Goal: Task Accomplishment & Management: Manage account settings

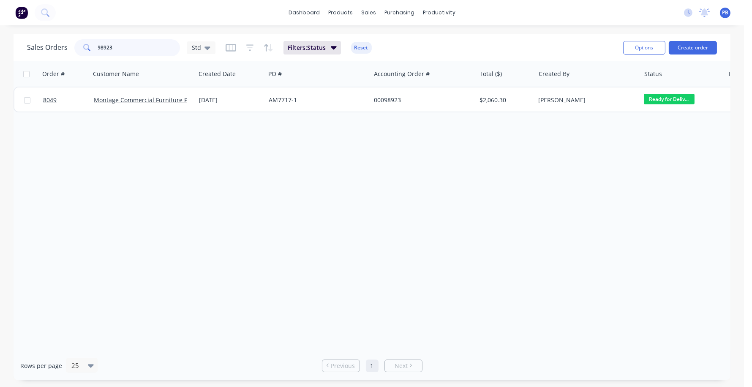
drag, startPoint x: 133, startPoint y: 47, endPoint x: 60, endPoint y: 41, distance: 72.9
click at [60, 41] on div "Sales Orders 98923 Std" at bounding box center [121, 47] width 188 height 17
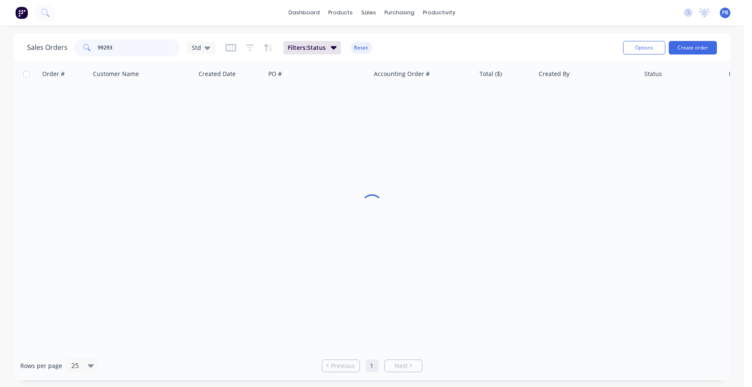
type input "99293"
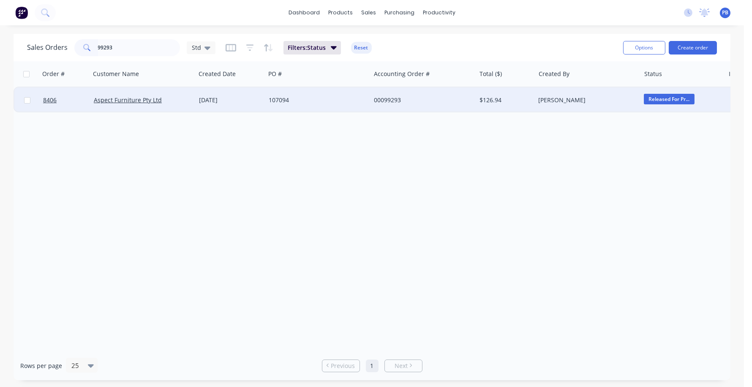
click at [391, 94] on div "00099293" at bounding box center [422, 99] width 105 height 25
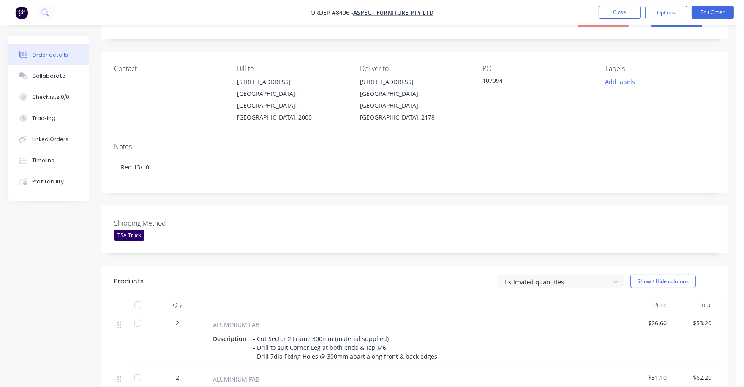
scroll to position [211, 0]
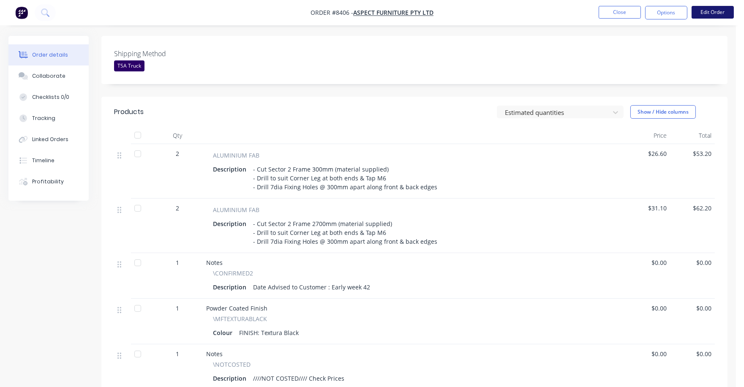
click at [715, 11] on button "Edit Order" at bounding box center [712, 12] width 42 height 13
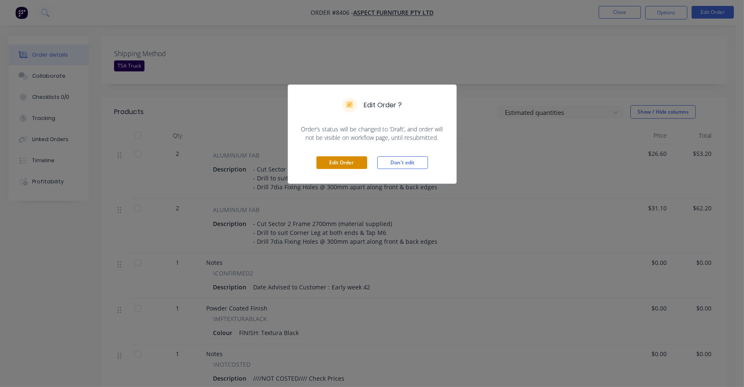
click at [332, 162] on button "Edit Order" at bounding box center [341, 162] width 51 height 13
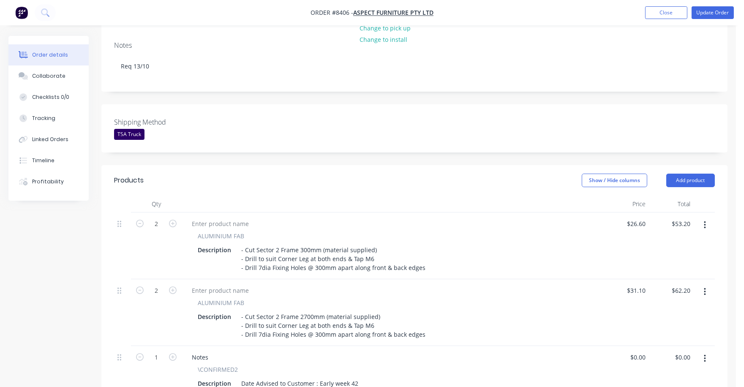
scroll to position [158, 0]
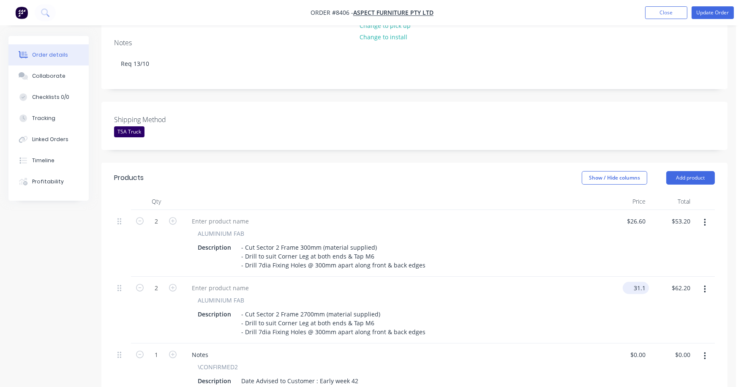
click at [638, 282] on input "31.1" at bounding box center [637, 288] width 23 height 12
type input "$40.00"
type input "$80.00"
click at [614, 280] on div "$40.00 $40.00" at bounding box center [626, 310] width 45 height 67
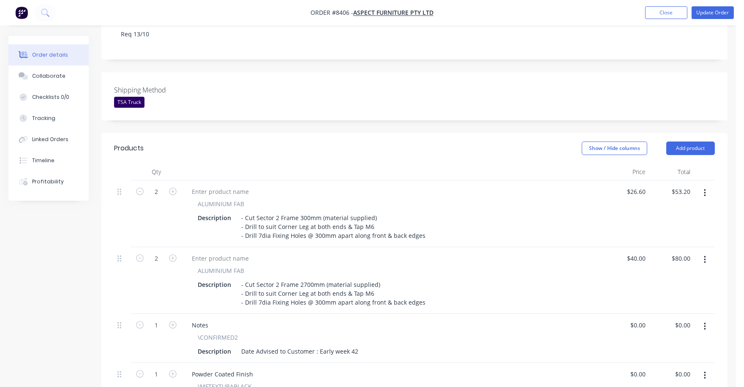
scroll to position [317, 0]
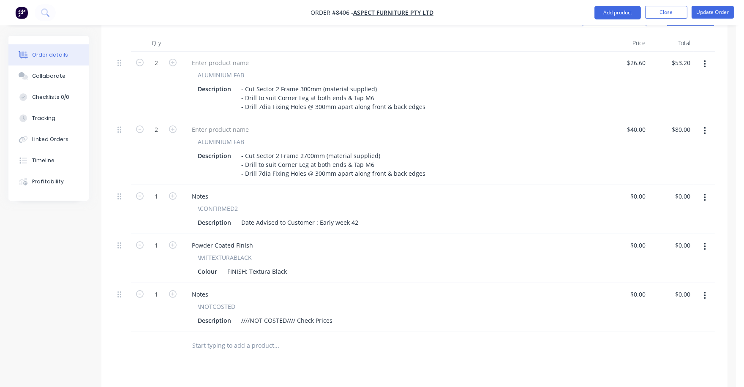
click at [709, 288] on button "button" at bounding box center [705, 295] width 20 height 15
click at [666, 362] on div "Delete" at bounding box center [674, 368] width 65 height 12
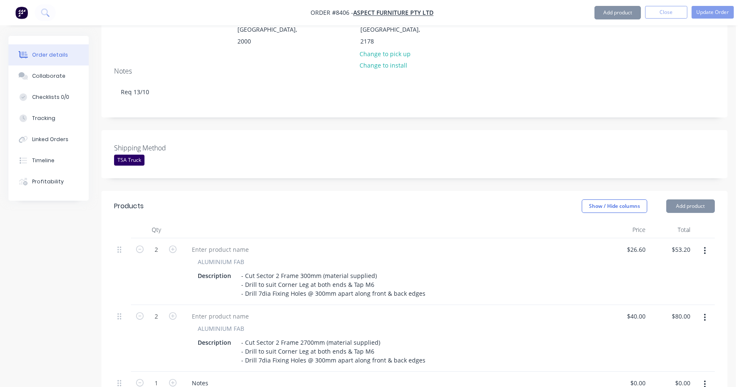
scroll to position [0, 0]
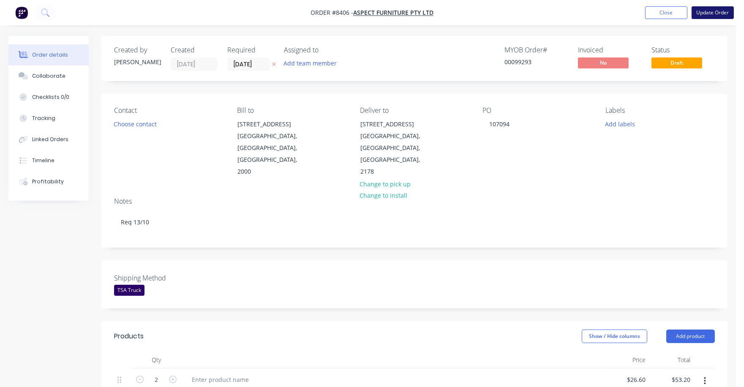
click at [710, 15] on button "Update Order" at bounding box center [712, 12] width 42 height 13
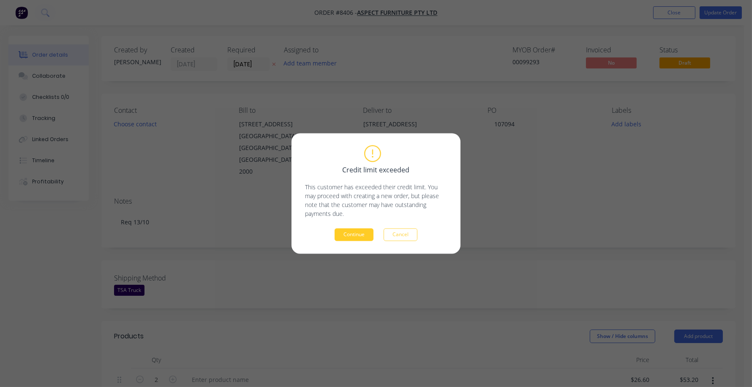
click at [367, 234] on button "Continue" at bounding box center [353, 234] width 39 height 13
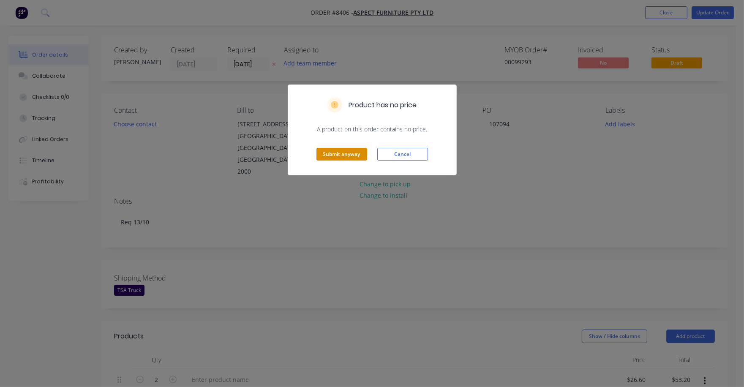
click at [336, 155] on button "Submit anyway" at bounding box center [341, 154] width 51 height 13
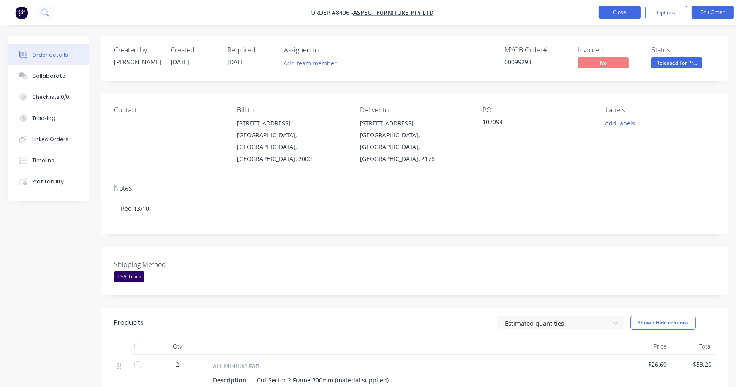
click at [617, 8] on button "Close" at bounding box center [619, 12] width 42 height 13
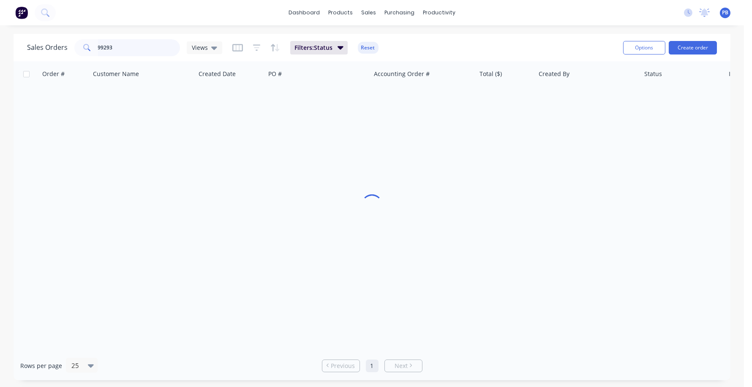
click at [69, 44] on div "Sales Orders 99293 Views" at bounding box center [124, 47] width 195 height 17
type input "99307"
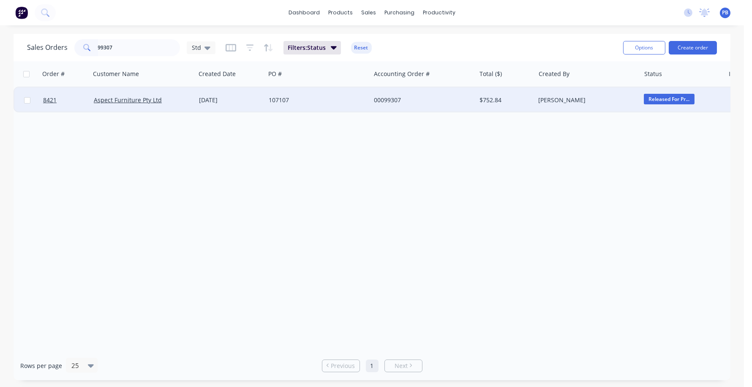
click at [389, 99] on div "00099307" at bounding box center [421, 100] width 94 height 8
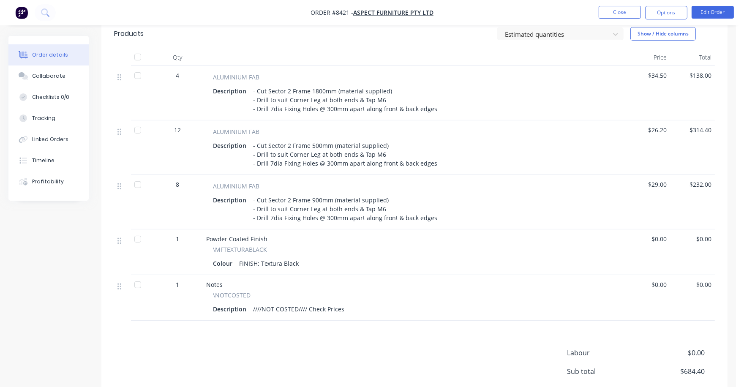
scroll to position [317, 0]
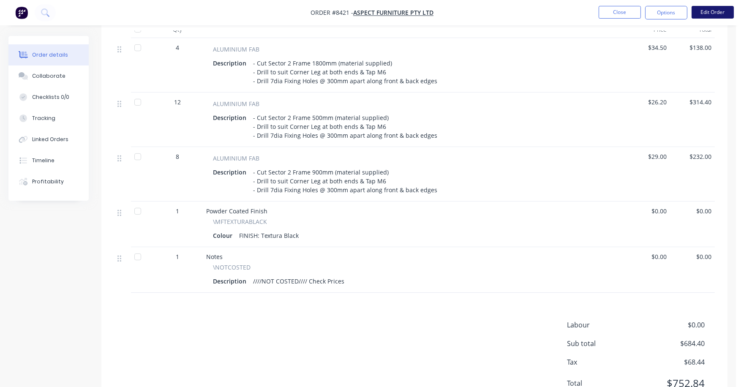
click at [712, 10] on button "Edit Order" at bounding box center [712, 12] width 42 height 13
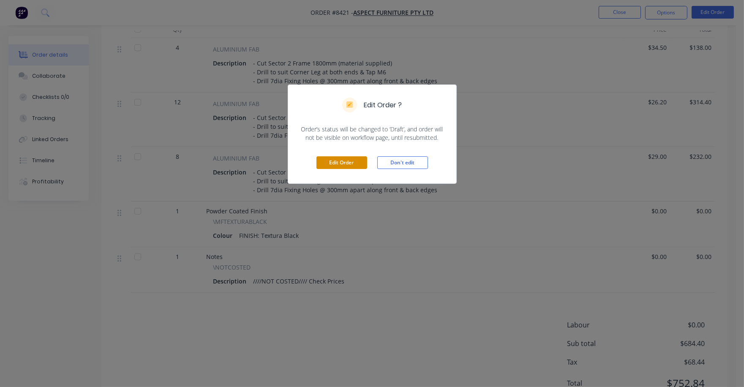
click at [343, 167] on button "Edit Order" at bounding box center [341, 162] width 51 height 13
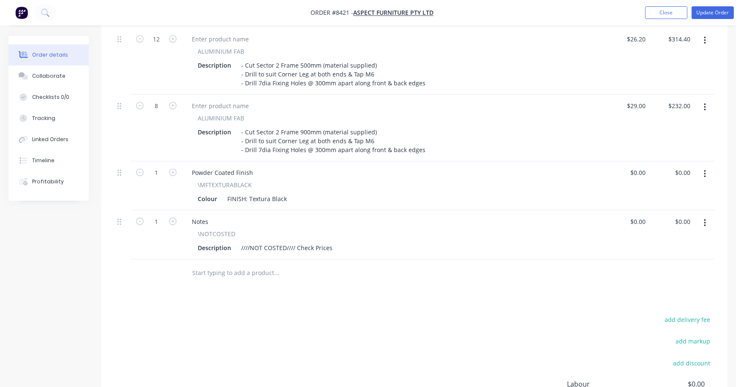
scroll to position [422, 0]
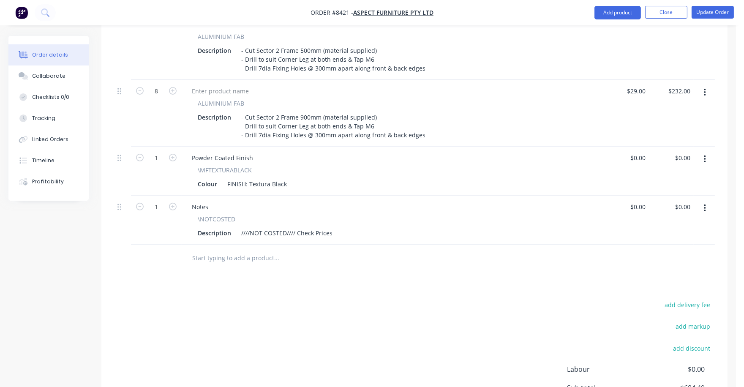
click at [705, 201] on button "button" at bounding box center [705, 208] width 20 height 15
click at [655, 275] on div "Delete" at bounding box center [674, 281] width 65 height 12
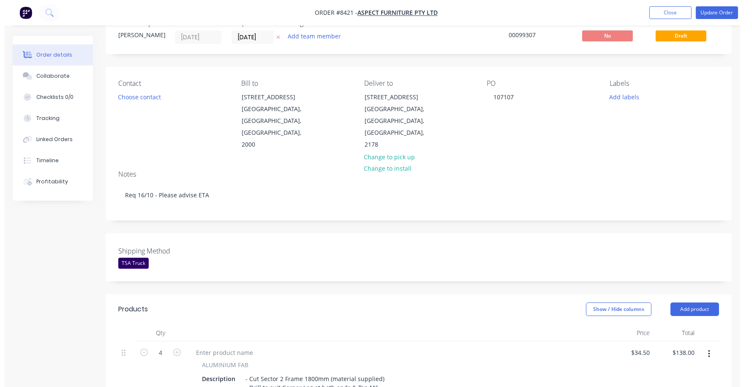
scroll to position [0, 0]
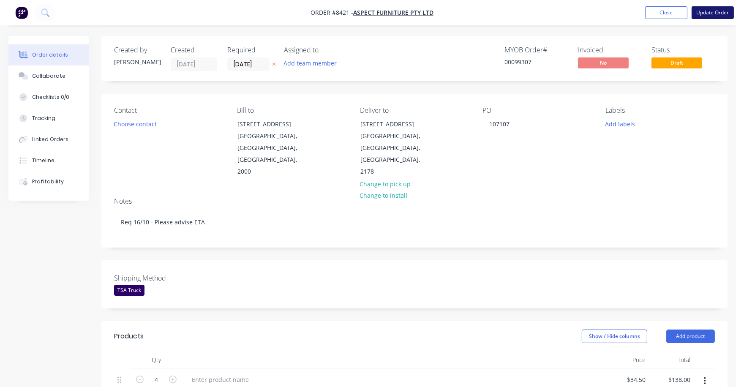
click at [711, 11] on button "Update Order" at bounding box center [712, 12] width 42 height 13
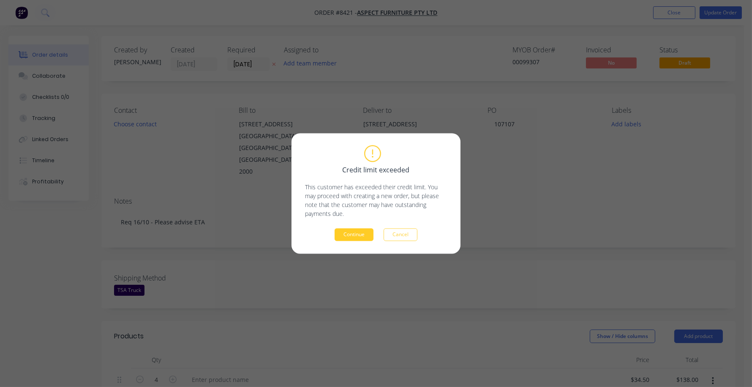
click at [358, 239] on button "Continue" at bounding box center [353, 234] width 39 height 13
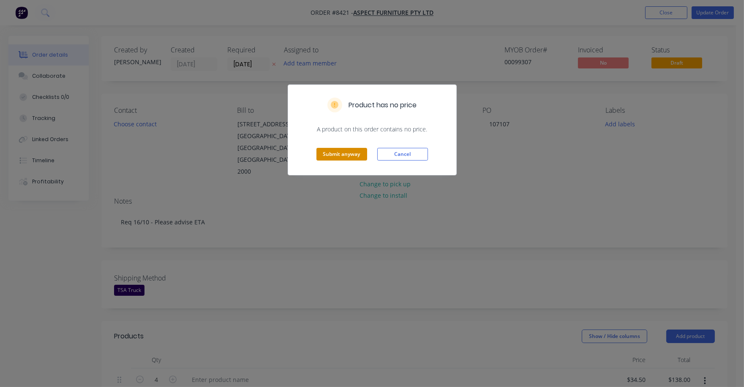
click at [333, 151] on button "Submit anyway" at bounding box center [341, 154] width 51 height 13
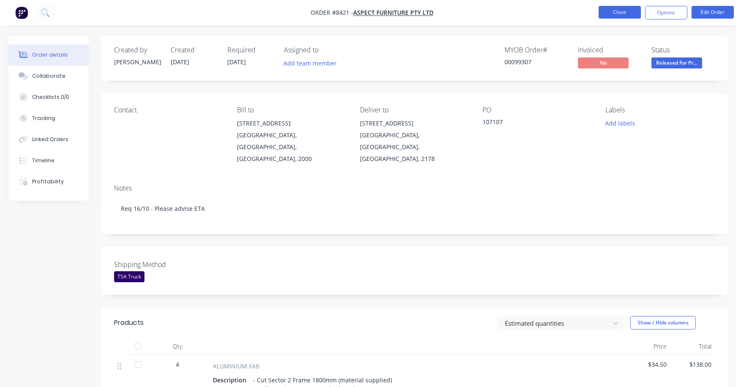
click at [611, 12] on button "Close" at bounding box center [619, 12] width 42 height 13
